Goal: Find specific page/section: Find specific page/section

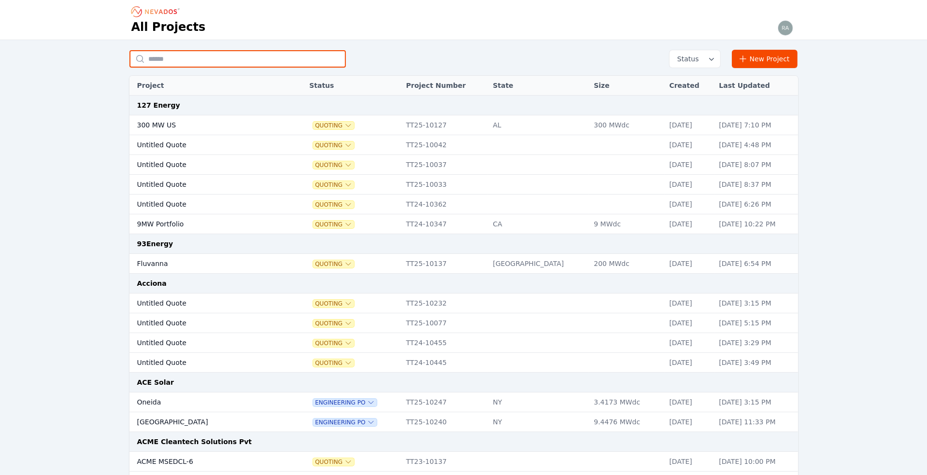
click at [179, 56] on input "text" at bounding box center [237, 58] width 216 height 17
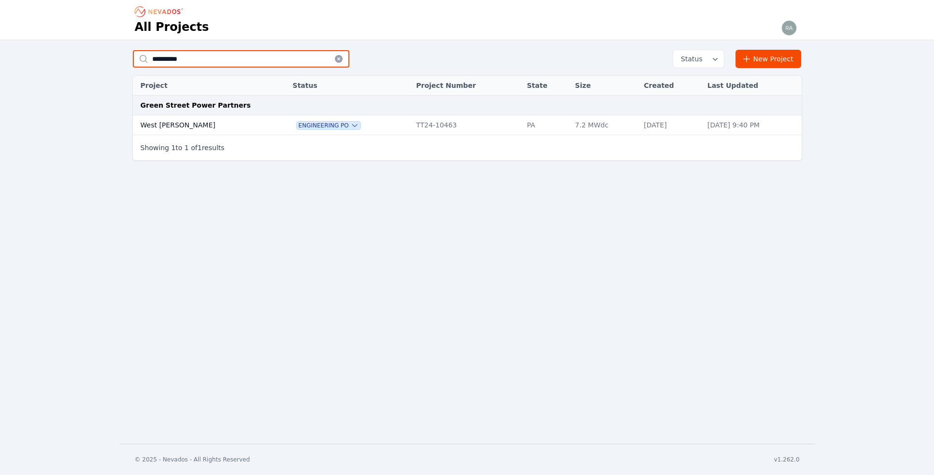
type input "**********"
click at [170, 121] on td "West [PERSON_NAME]" at bounding box center [203, 125] width 140 height 20
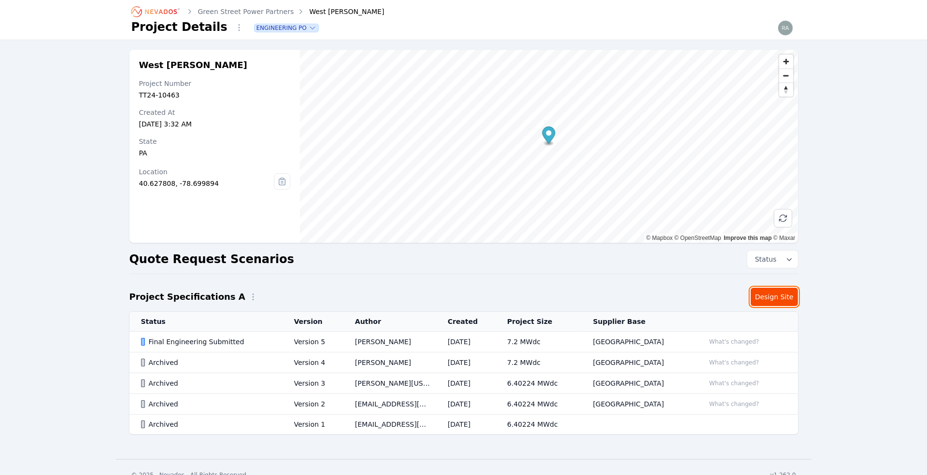
click at [768, 297] on link "Design Site" at bounding box center [774, 297] width 47 height 18
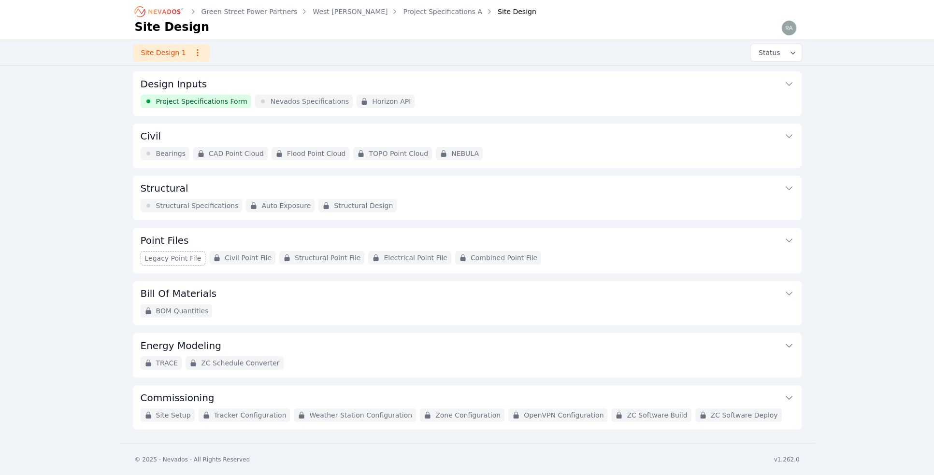
click at [171, 152] on span "Bearings" at bounding box center [171, 154] width 30 height 10
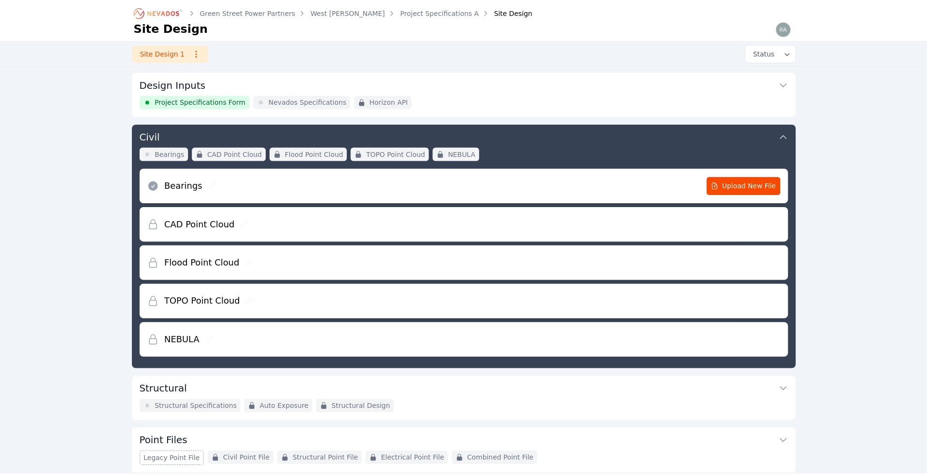
scroll to position [51, 0]
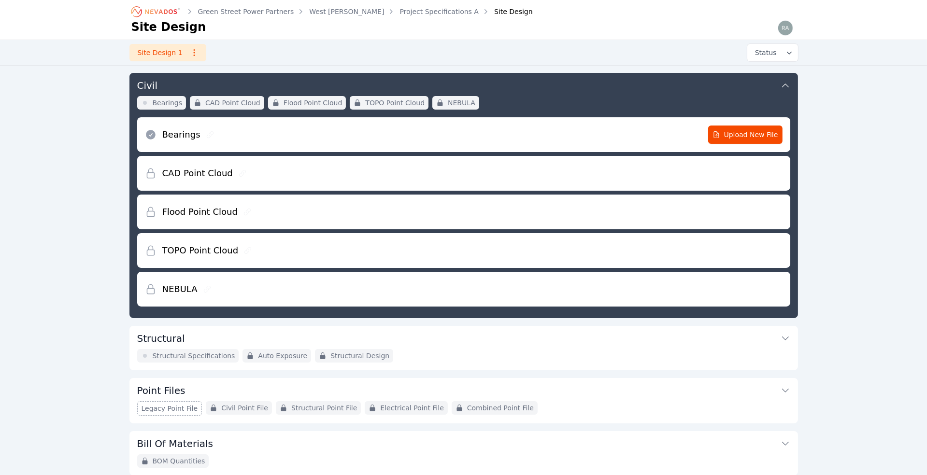
click at [164, 102] on span "Bearings" at bounding box center [168, 103] width 30 height 10
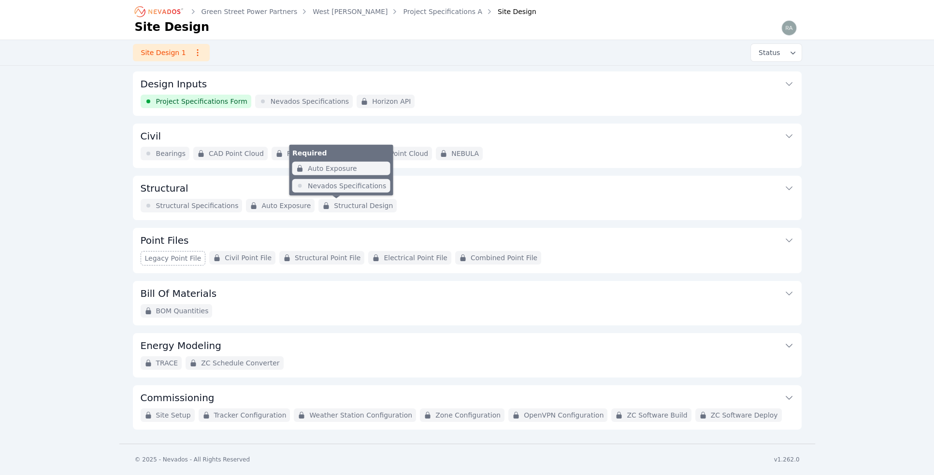
click at [358, 205] on span "Structural Design" at bounding box center [363, 206] width 59 height 10
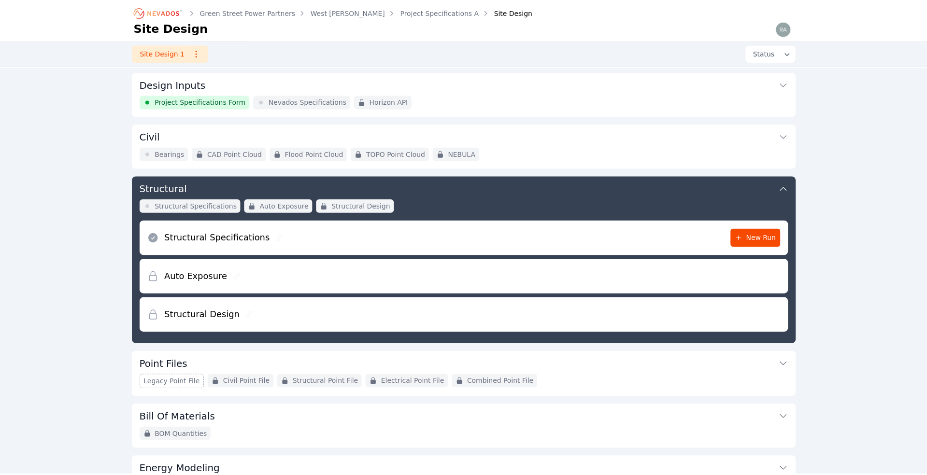
scroll to position [103, 0]
